Goal: Task Accomplishment & Management: Use online tool/utility

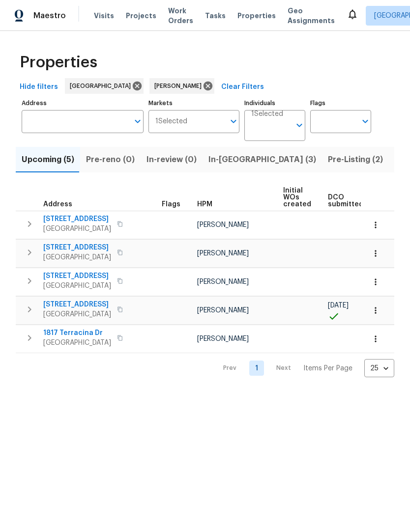
click at [328, 165] on span "Pre-Listing (2)" at bounding box center [355, 160] width 55 height 14
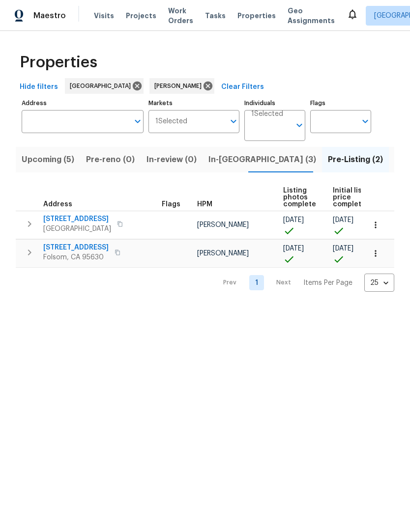
click at [394, 158] on span "Listed (13)" at bounding box center [414, 160] width 40 height 14
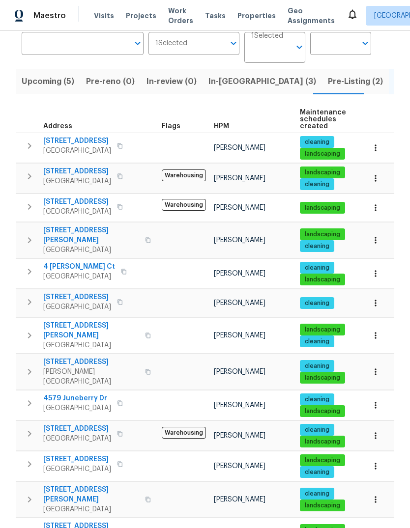
scroll to position [37, 0]
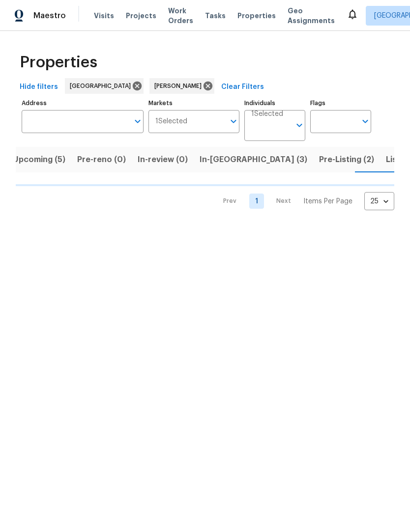
scroll to position [0, 18]
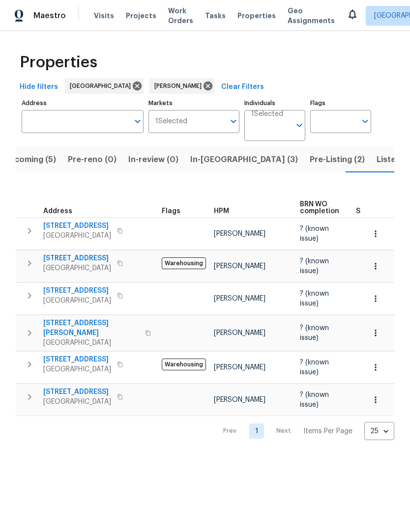
click at [79, 355] on span "2956 Honey Opal Ave" at bounding box center [77, 360] width 68 height 10
click at [25, 359] on icon "button" at bounding box center [30, 365] width 12 height 12
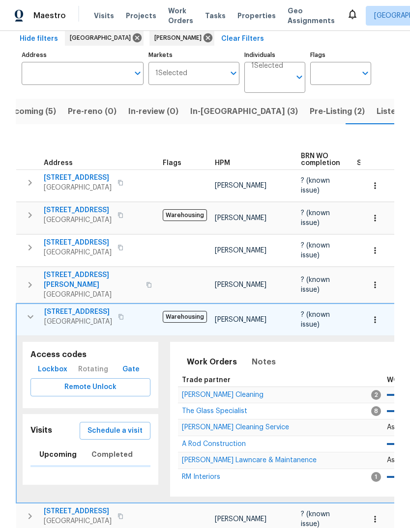
scroll to position [48, 0]
click at [125, 425] on span "Schedule a visit" at bounding box center [114, 431] width 55 height 12
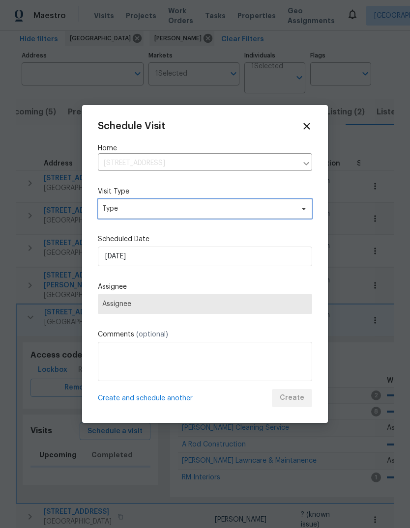
click at [197, 207] on span "Type" at bounding box center [197, 209] width 191 height 10
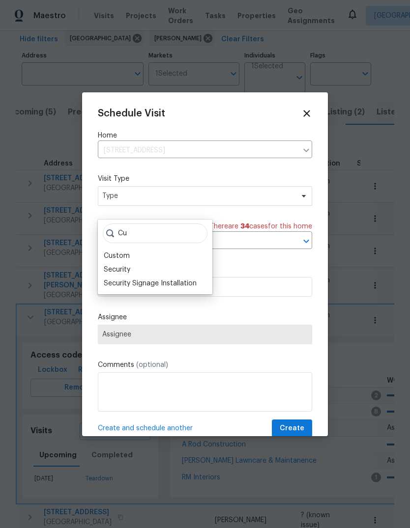
type input "Cu"
click at [140, 255] on div "Custom" at bounding box center [155, 256] width 109 height 14
click at [148, 256] on div "Custom" at bounding box center [155, 256] width 109 height 14
click at [115, 253] on div "Custom" at bounding box center [117, 256] width 26 height 10
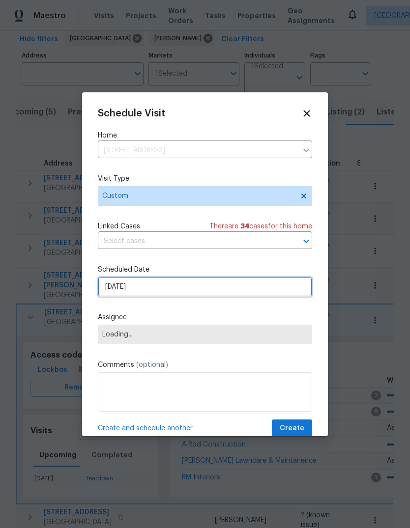
click at [241, 288] on input "[DATE]" at bounding box center [205, 287] width 214 height 20
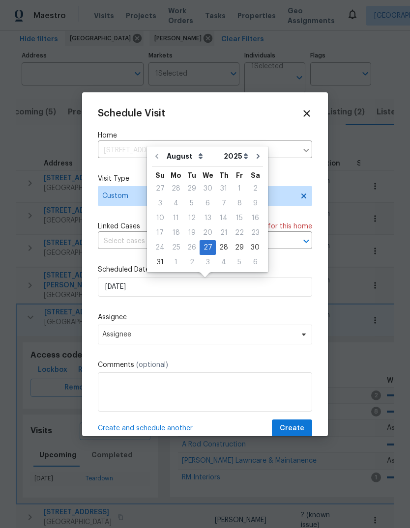
click at [320, 280] on div "Schedule Visit Home 2956 Honey Opal Ave, Sacramento, CA 95833 ​ Visit Type Cust…" at bounding box center [205, 264] width 246 height 344
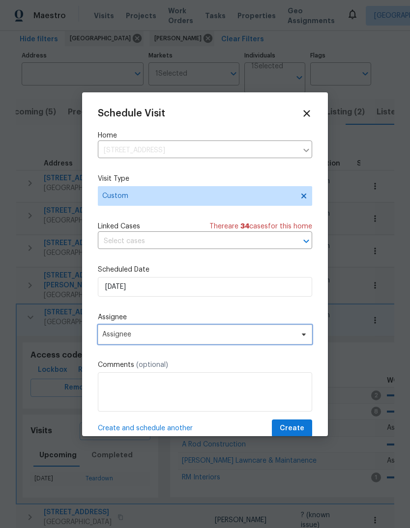
click at [301, 338] on icon at bounding box center [304, 335] width 8 height 8
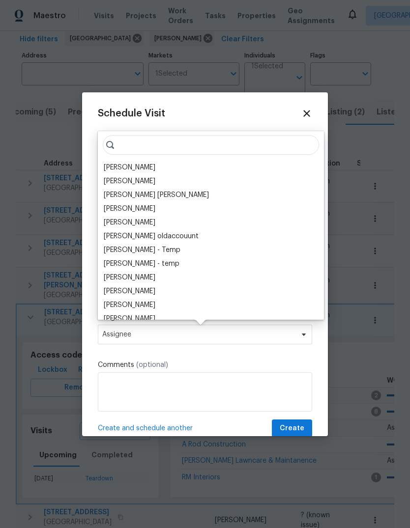
click at [155, 163] on div "[PERSON_NAME]" at bounding box center [130, 168] width 52 height 10
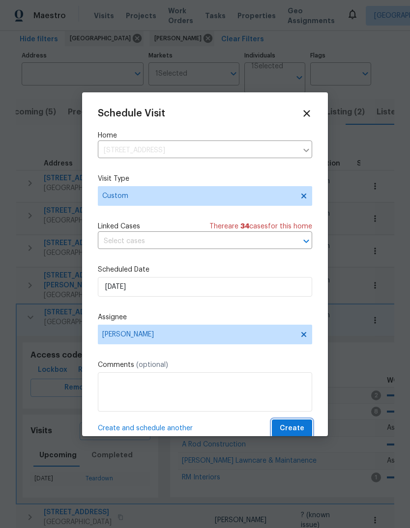
click at [300, 430] on span "Create" at bounding box center [292, 428] width 25 height 12
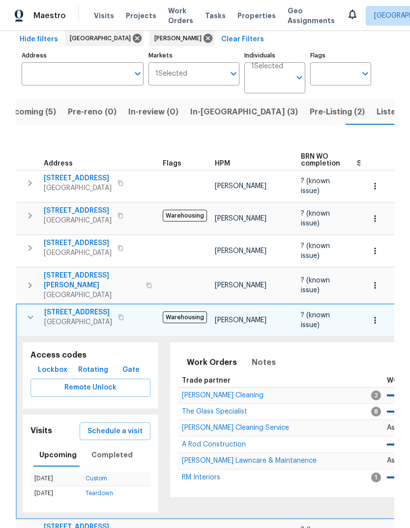
click at [310, 114] on span "Pre-Listing (2)" at bounding box center [337, 112] width 55 height 14
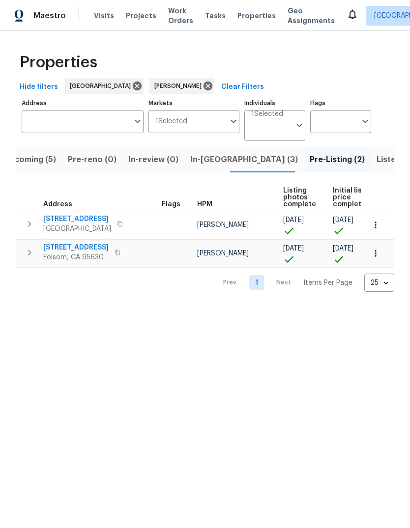
click at [28, 222] on icon "button" at bounding box center [29, 224] width 3 height 6
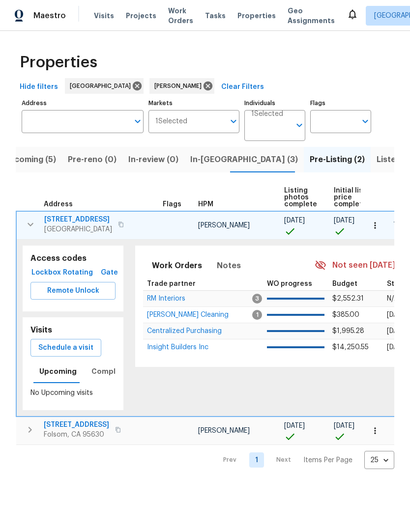
click at [56, 344] on span "Schedule a visit" at bounding box center [65, 348] width 55 height 12
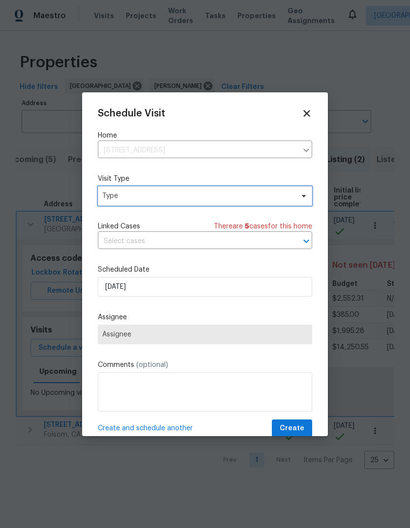
click at [185, 203] on span "Type" at bounding box center [205, 196] width 214 height 20
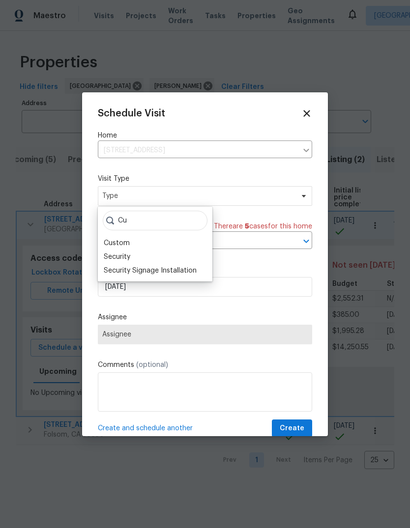
type input "Cu"
click at [134, 241] on div "Custom" at bounding box center [155, 243] width 109 height 14
click at [119, 240] on div "Custom" at bounding box center [117, 243] width 26 height 10
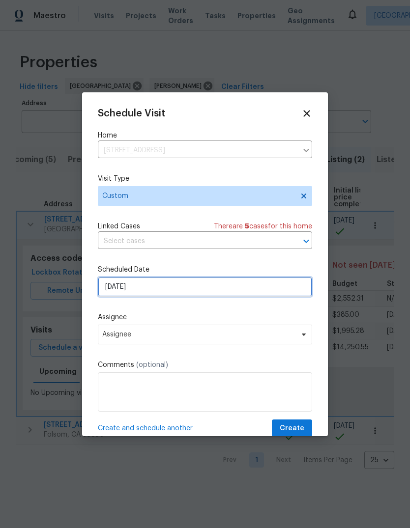
click at [232, 289] on input "[DATE]" at bounding box center [205, 287] width 214 height 20
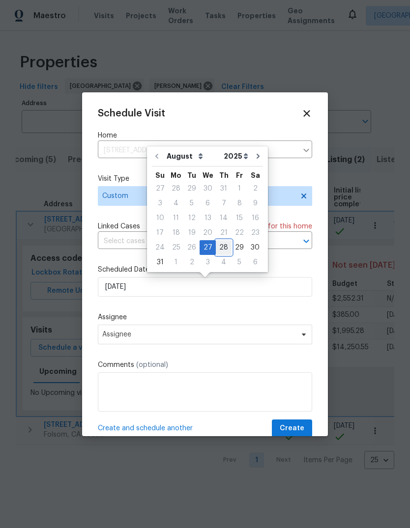
click at [221, 247] on div "28" at bounding box center [224, 248] width 16 height 14
type input "[DATE]"
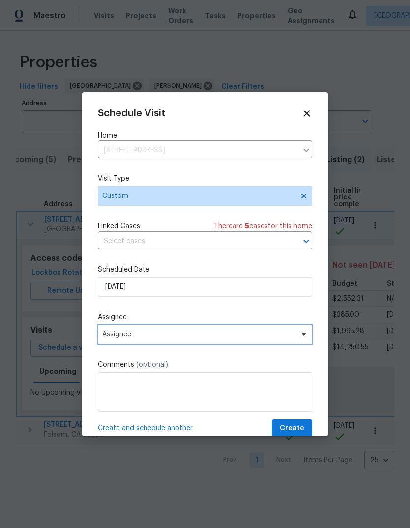
click at [294, 333] on span "Assignee" at bounding box center [198, 335] width 193 height 8
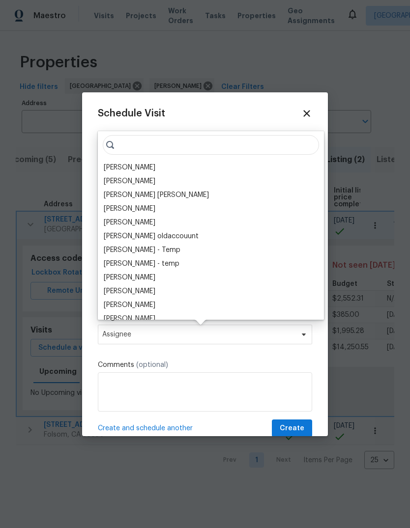
click at [155, 165] on div "[PERSON_NAME]" at bounding box center [130, 168] width 52 height 10
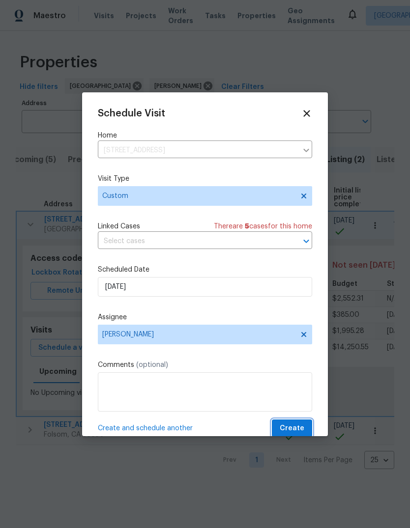
click at [298, 425] on span "Create" at bounding box center [292, 428] width 25 height 12
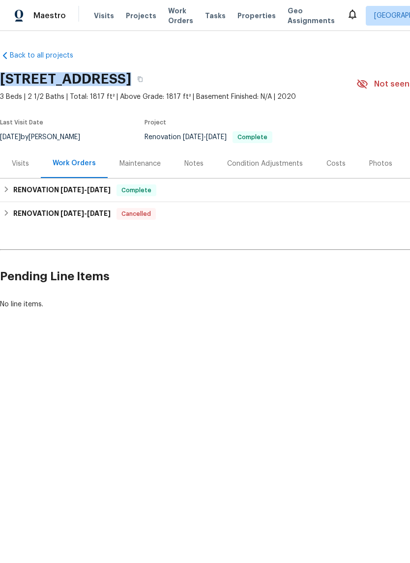
click at [94, 20] on span "Visits" at bounding box center [104, 16] width 20 height 10
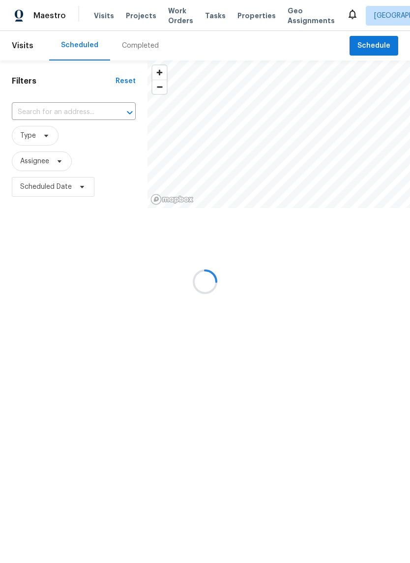
click at [64, 112] on div at bounding box center [205, 281] width 410 height 563
click at [67, 113] on div at bounding box center [205, 281] width 410 height 563
click at [80, 113] on div at bounding box center [205, 281] width 410 height 563
click at [80, 115] on div at bounding box center [205, 281] width 410 height 563
click at [66, 108] on div at bounding box center [205, 281] width 410 height 563
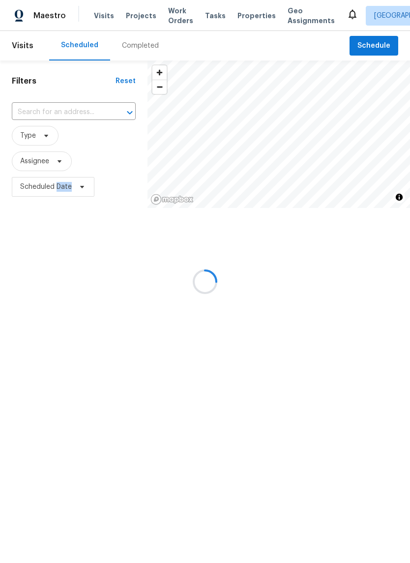
click at [269, 323] on div at bounding box center [205, 281] width 410 height 563
click at [60, 123] on div at bounding box center [205, 281] width 410 height 563
click at [58, 108] on div at bounding box center [205, 281] width 410 height 563
click at [53, 118] on div at bounding box center [205, 281] width 410 height 563
click at [333, 343] on div at bounding box center [205, 281] width 410 height 563
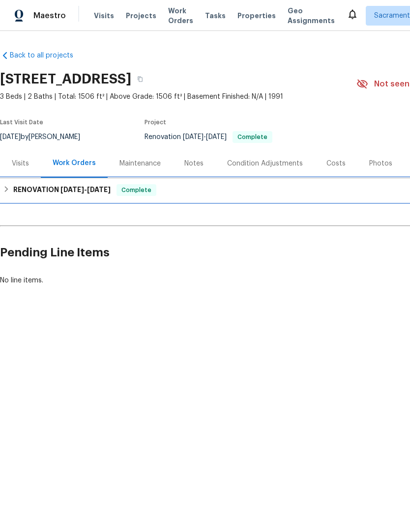
click at [36, 192] on h6 "RENOVATION [DATE] - [DATE]" at bounding box center [61, 190] width 97 height 12
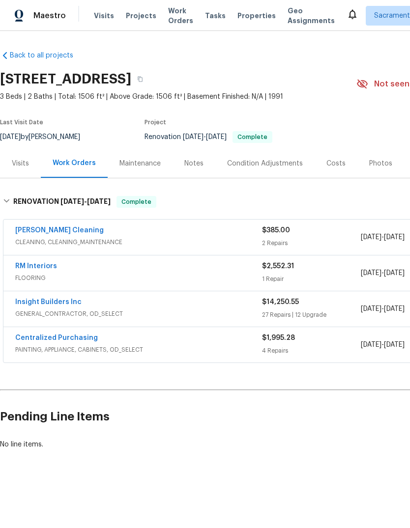
click at [28, 266] on link "RM Interiors" at bounding box center [36, 266] width 42 height 7
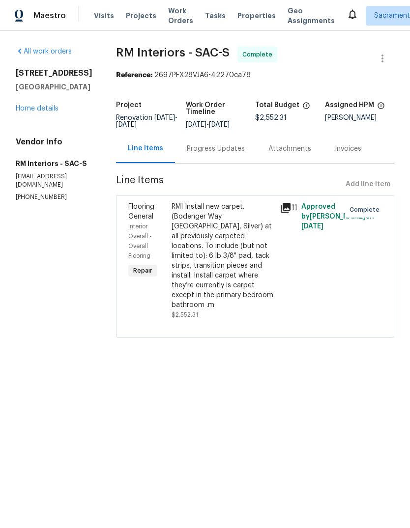
click at [241, 254] on div "RMI Install new carpet. (Bodenger Way [GEOGRAPHIC_DATA], Silver) at all previou…" at bounding box center [222, 256] width 102 height 108
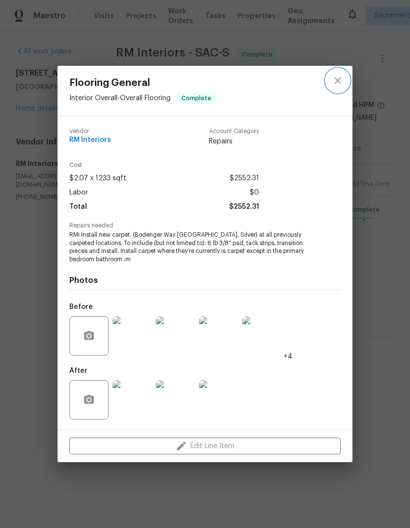
click at [335, 79] on icon "close" at bounding box center [338, 81] width 12 height 12
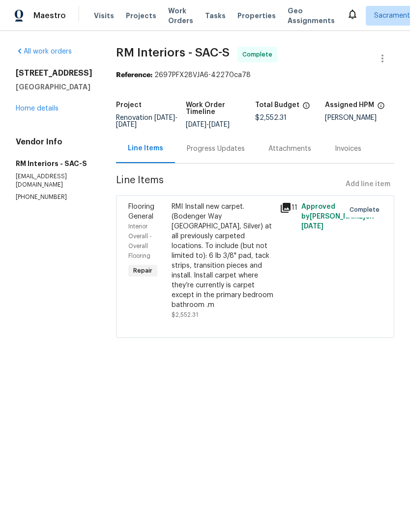
click at [28, 110] on link "Home details" at bounding box center [37, 108] width 43 height 7
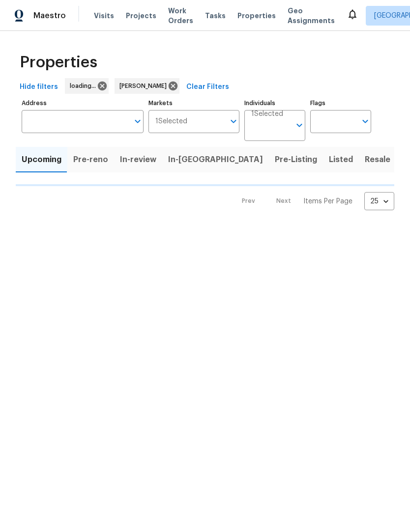
click at [329, 160] on span "Listed" at bounding box center [341, 160] width 24 height 14
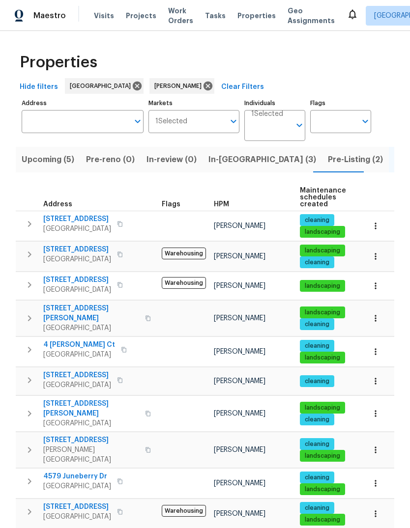
click at [31, 315] on icon "button" at bounding box center [29, 318] width 3 height 6
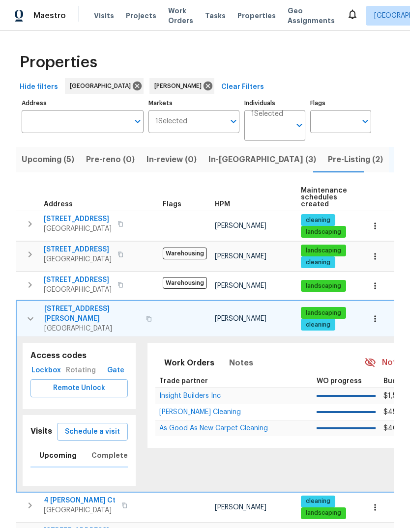
click at [101, 426] on span "Schedule a visit" at bounding box center [92, 432] width 55 height 12
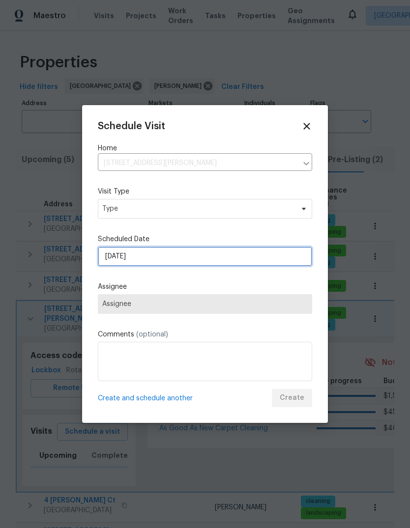
click at [182, 259] on input "[DATE]" at bounding box center [205, 257] width 214 height 20
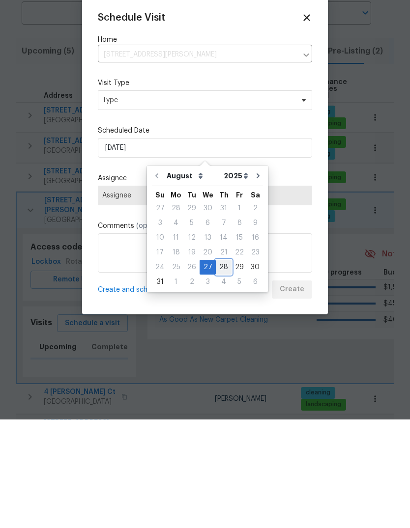
click at [222, 369] on div "28" at bounding box center [224, 376] width 16 height 14
type input "[DATE]"
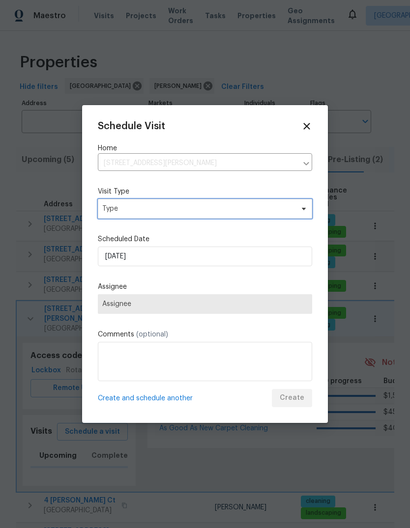
click at [177, 209] on span "Type" at bounding box center [197, 209] width 191 height 10
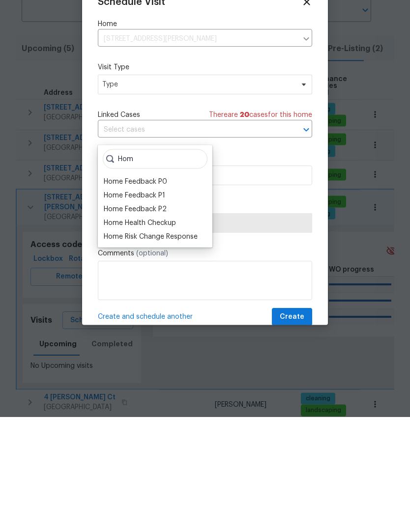
type input "Hom"
click at [167, 329] on div "Home Health Checkup" at bounding box center [140, 334] width 72 height 10
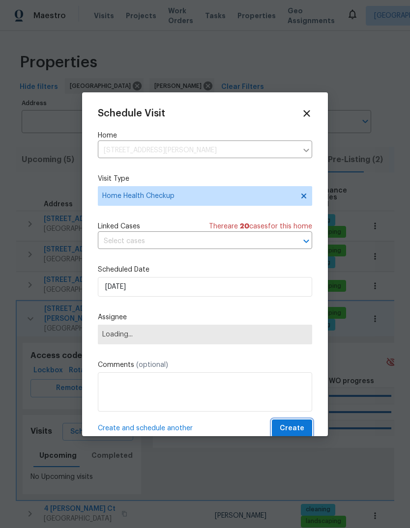
click at [296, 424] on span "Create" at bounding box center [292, 428] width 25 height 12
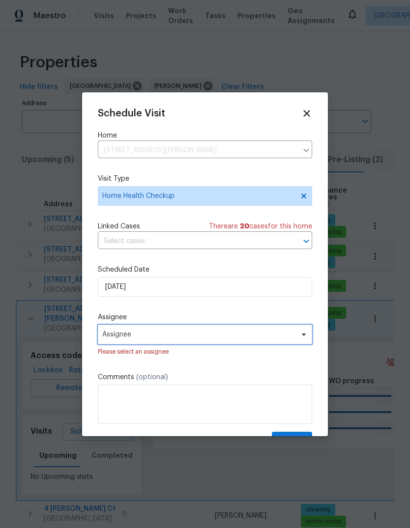
click at [297, 338] on span at bounding box center [302, 335] width 11 height 8
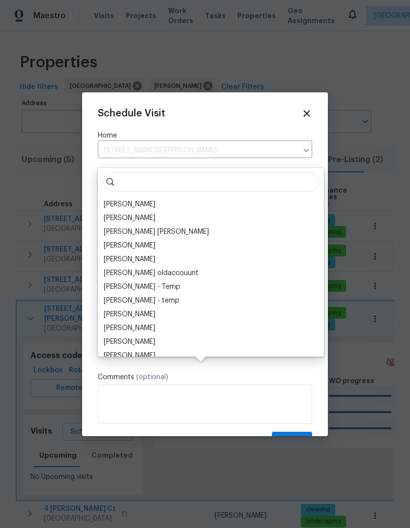
click at [155, 199] on div "[PERSON_NAME]" at bounding box center [130, 204] width 52 height 10
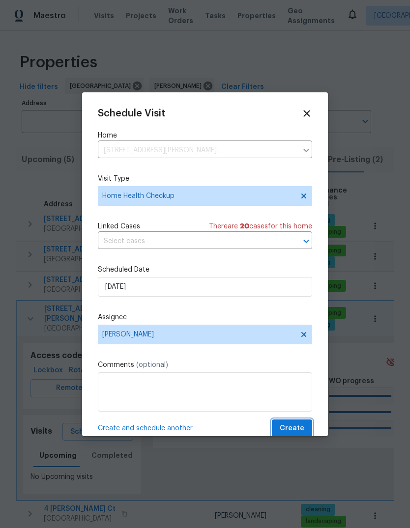
click at [301, 429] on span "Create" at bounding box center [292, 428] width 25 height 12
click at [33, 281] on div at bounding box center [205, 264] width 410 height 528
click at [293, 432] on span "Create" at bounding box center [292, 428] width 25 height 12
click at [366, 298] on div at bounding box center [205, 264] width 410 height 528
click at [365, 97] on div at bounding box center [205, 264] width 410 height 528
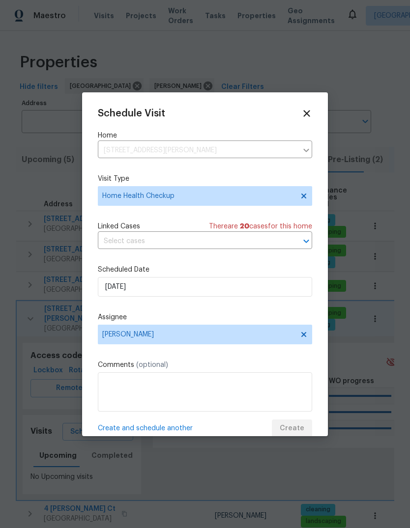
click at [385, 63] on div at bounding box center [205, 264] width 410 height 528
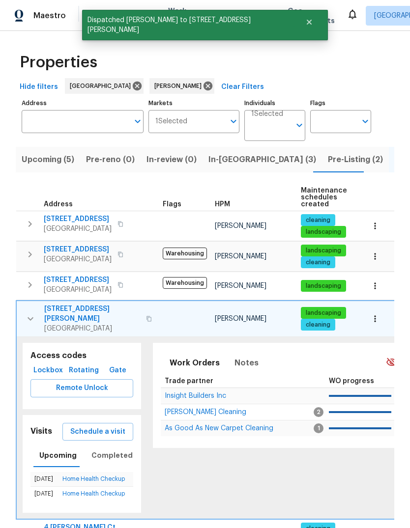
click at [24, 304] on button "button" at bounding box center [31, 318] width 20 height 29
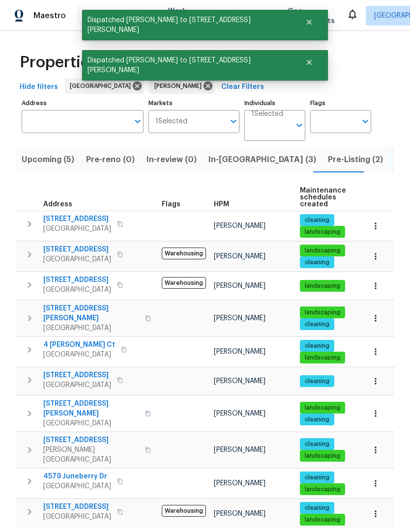
click at [30, 344] on icon "button" at bounding box center [30, 350] width 12 height 12
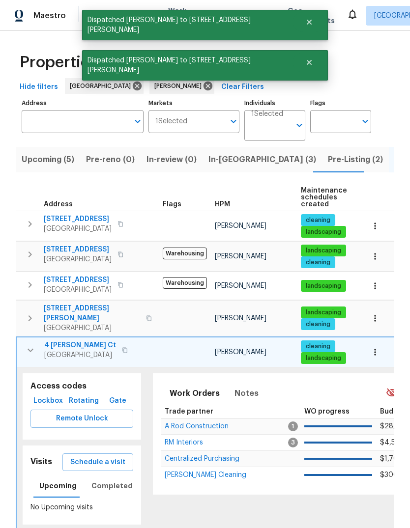
click at [95, 453] on button "Schedule a visit" at bounding box center [97, 462] width 71 height 18
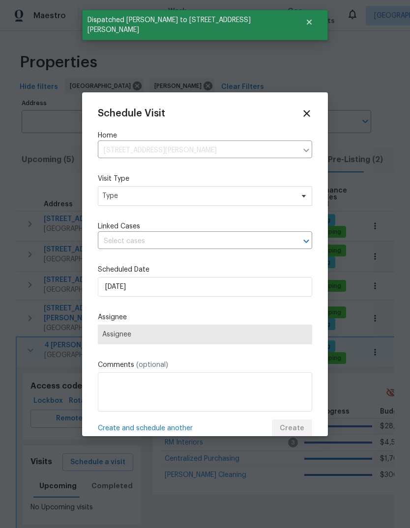
click at [209, 260] on div "Schedule Visit Home [STREET_ADDRESS][PERSON_NAME] ​ Visit Type Type Linked Case…" at bounding box center [205, 273] width 214 height 330
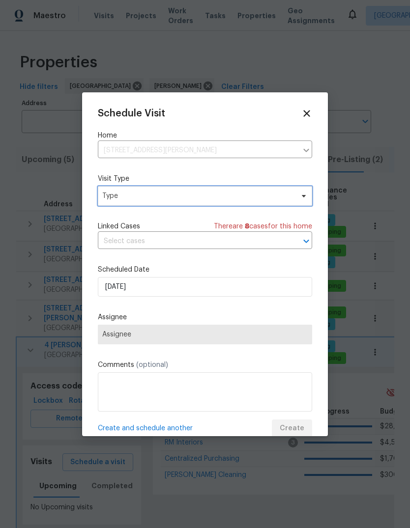
click at [237, 200] on span "Type" at bounding box center [197, 196] width 191 height 10
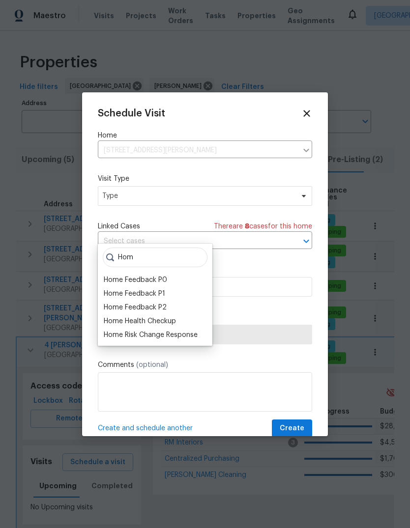
type input "Hom"
click at [174, 316] on div "Home Health Checkup" at bounding box center [140, 321] width 72 height 10
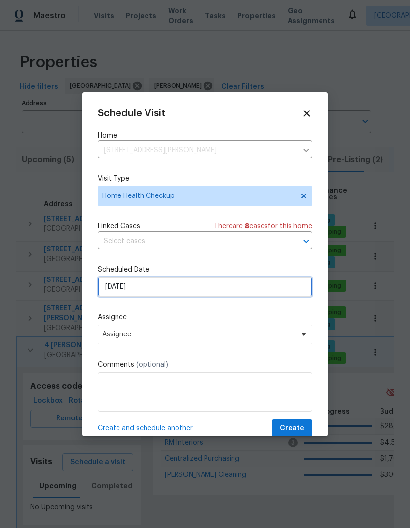
click at [195, 289] on input "[DATE]" at bounding box center [205, 287] width 214 height 20
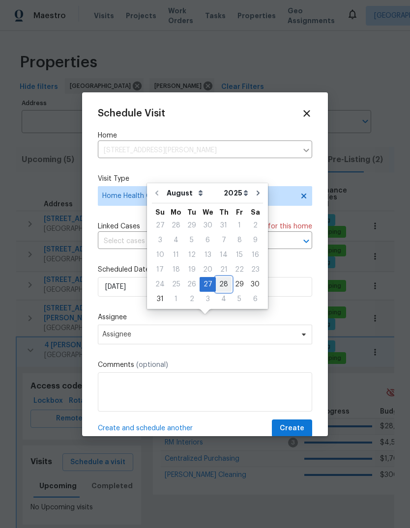
click at [225, 278] on div "28" at bounding box center [224, 285] width 16 height 14
type input "[DATE]"
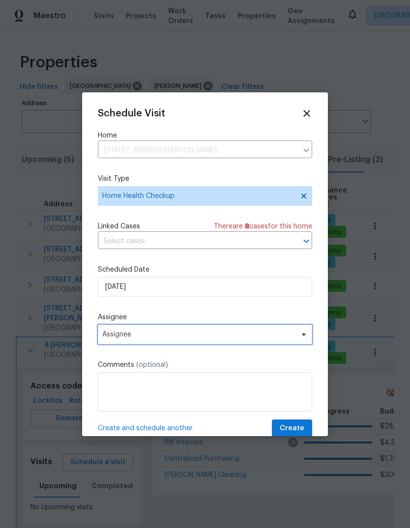
click at [220, 342] on span "Assignee" at bounding box center [205, 335] width 214 height 20
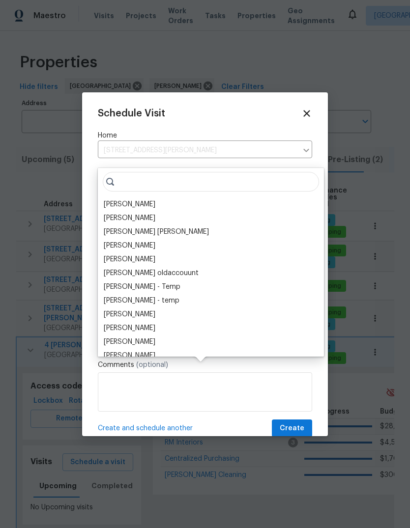
click at [160, 197] on div "[PERSON_NAME]" at bounding box center [211, 204] width 220 height 14
click at [297, 435] on span "Create" at bounding box center [292, 428] width 25 height 12
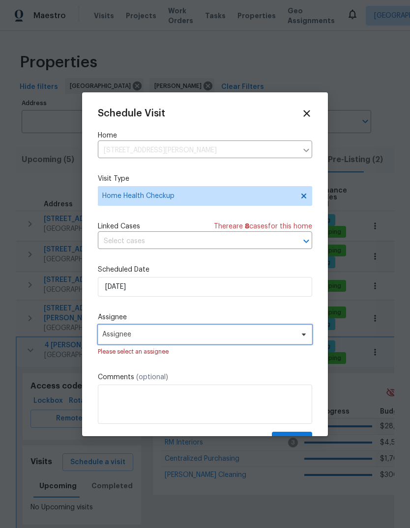
click at [275, 338] on span "Assignee" at bounding box center [198, 335] width 193 height 8
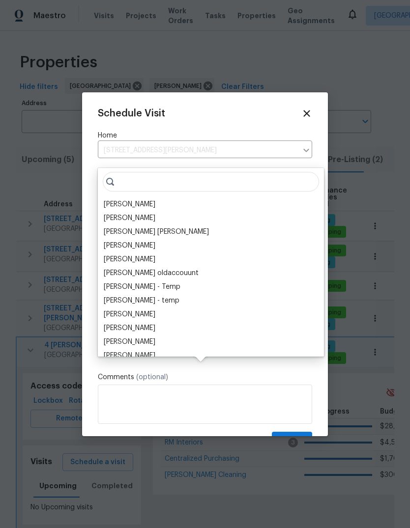
click at [153, 199] on div "[PERSON_NAME]" at bounding box center [130, 204] width 52 height 10
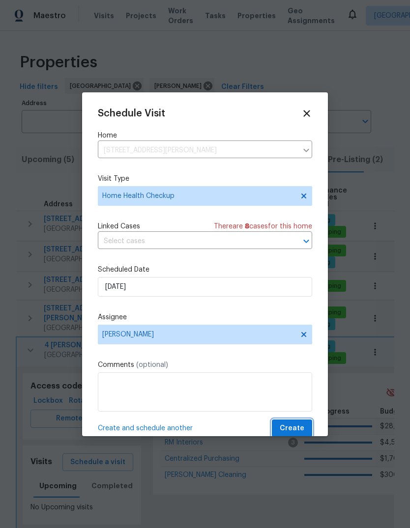
click at [292, 428] on span "Create" at bounding box center [292, 428] width 25 height 12
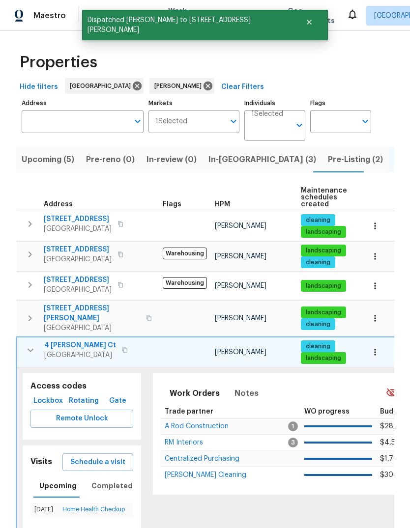
click at [25, 344] on icon "button" at bounding box center [31, 350] width 12 height 12
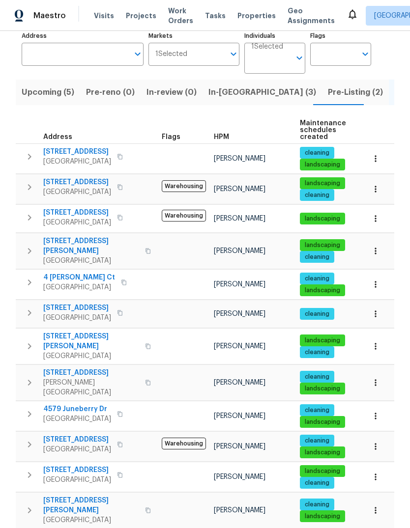
scroll to position [77, 0]
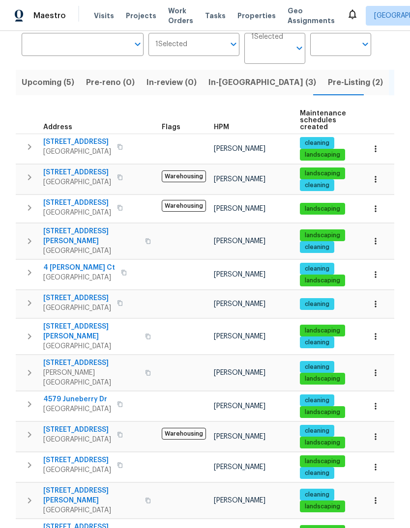
click at [31, 462] on icon "button" at bounding box center [29, 465] width 3 height 6
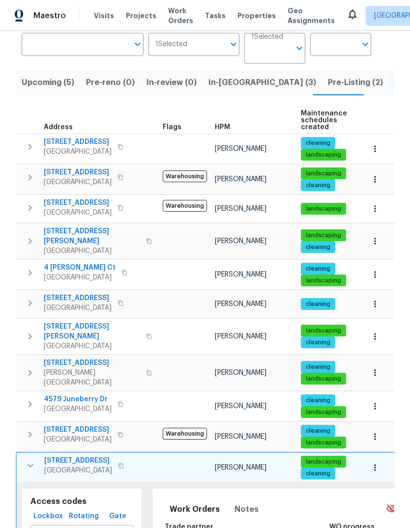
click at [25, 460] on icon "button" at bounding box center [31, 466] width 12 height 12
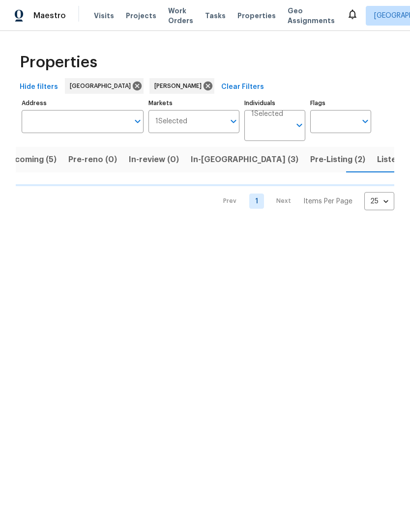
scroll to position [0, 18]
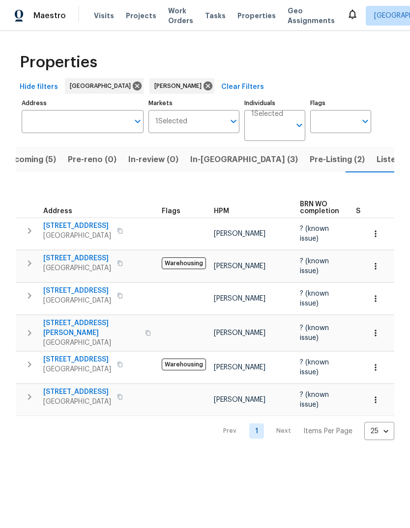
click at [376, 162] on span "Listed (13)" at bounding box center [396, 160] width 40 height 14
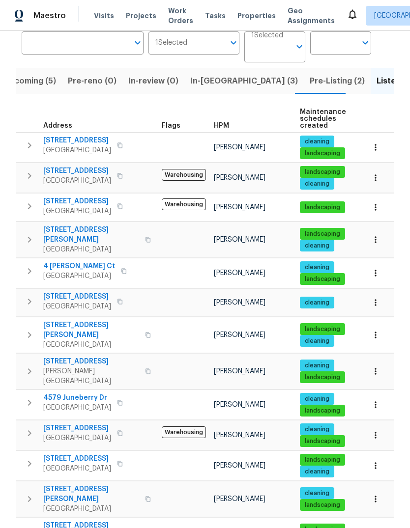
scroll to position [78, 0]
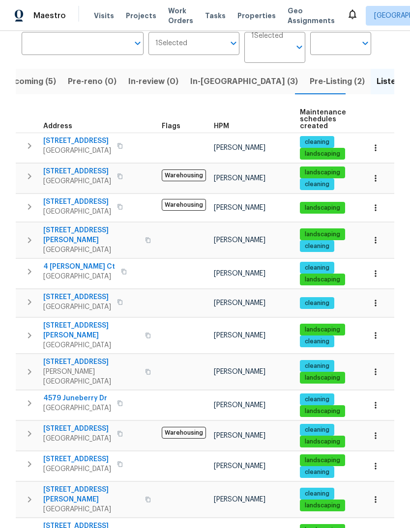
click at [27, 458] on icon "button" at bounding box center [30, 464] width 12 height 12
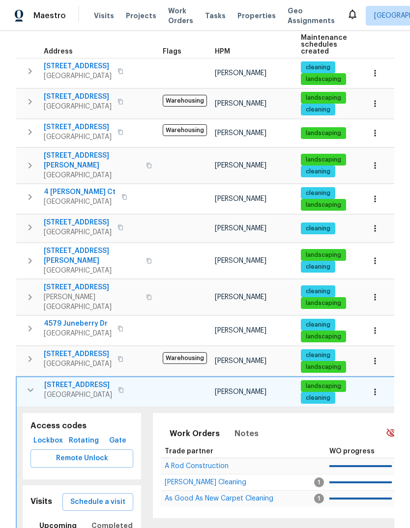
scroll to position [161, 0]
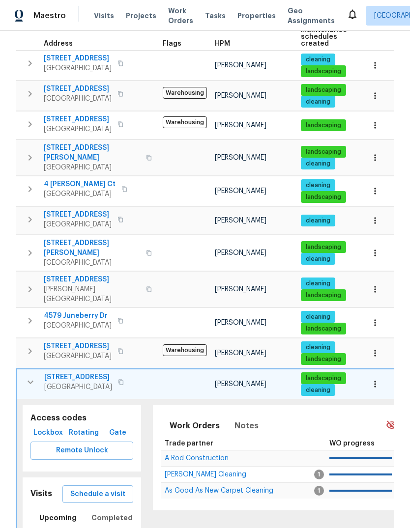
click at [104, 488] on span "Schedule a visit" at bounding box center [97, 494] width 55 height 12
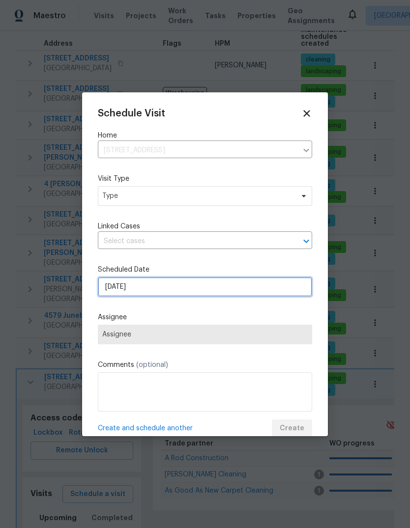
click at [206, 284] on input "[DATE]" at bounding box center [205, 287] width 214 height 20
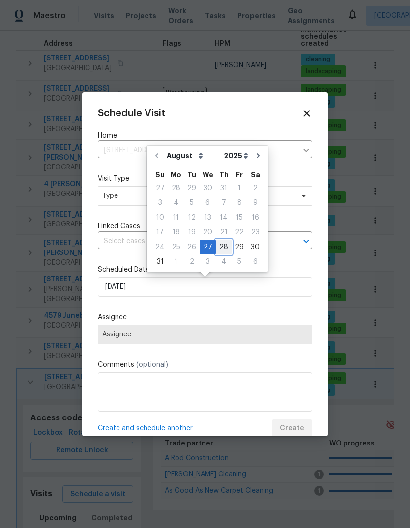
click at [221, 247] on div "28" at bounding box center [224, 247] width 16 height 14
type input "[DATE]"
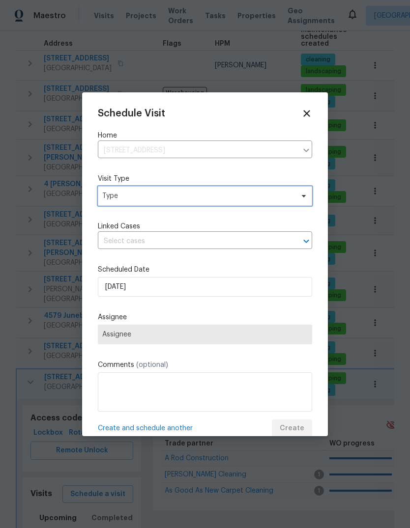
click at [216, 197] on span "Type" at bounding box center [197, 196] width 191 height 10
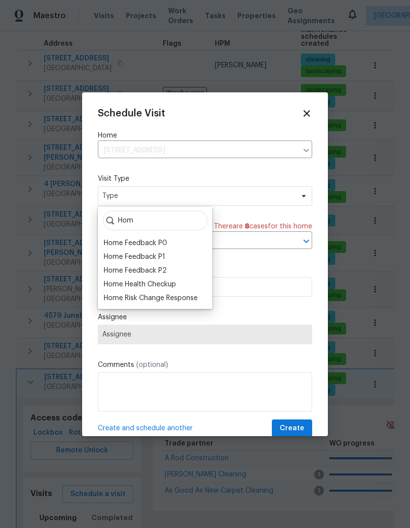
type input "Hom"
click at [173, 282] on div "Home Health Checkup" at bounding box center [140, 285] width 72 height 10
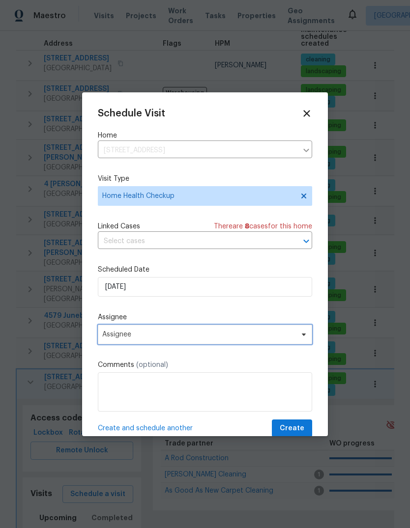
click at [227, 342] on span "Assignee" at bounding box center [205, 335] width 214 height 20
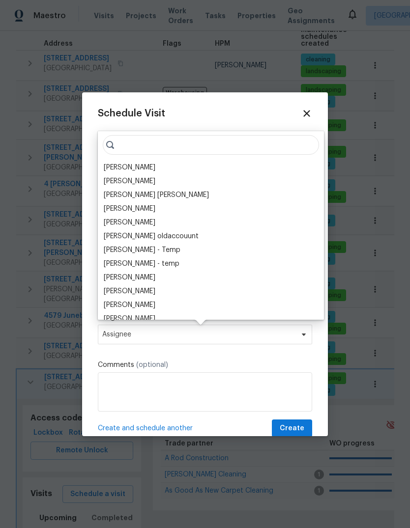
click at [155, 169] on div "[PERSON_NAME]" at bounding box center [130, 168] width 52 height 10
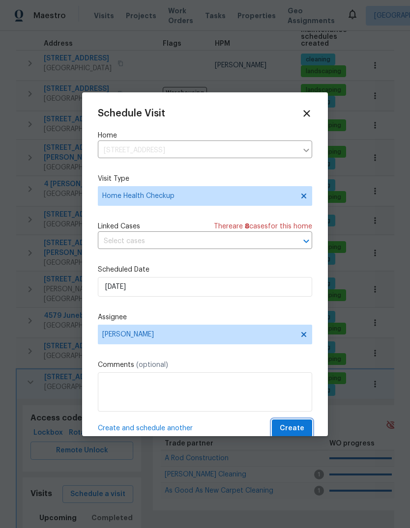
click at [297, 434] on span "Create" at bounding box center [292, 428] width 25 height 12
